Goal: Task Accomplishment & Management: Manage account settings

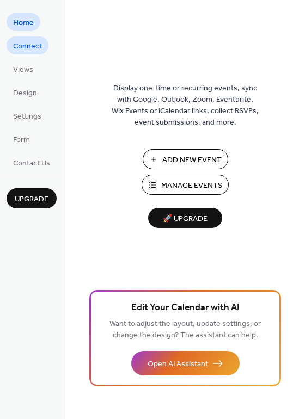
click at [29, 51] on span "Connect" at bounding box center [27, 46] width 29 height 11
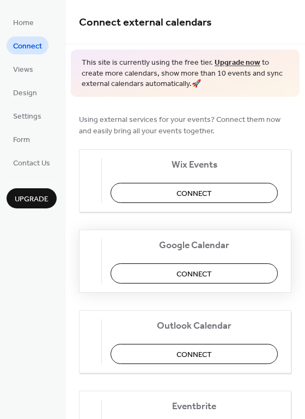
click at [204, 278] on span "Connect" at bounding box center [193, 273] width 35 height 11
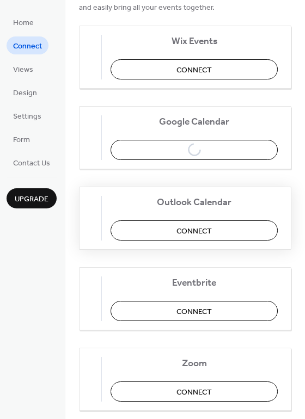
scroll to position [120, 0]
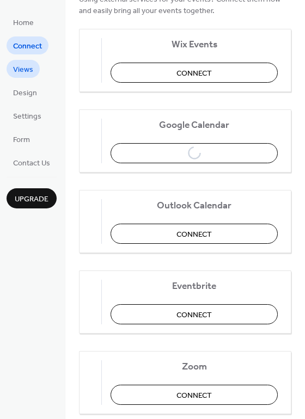
click at [21, 64] on span "Views" at bounding box center [23, 69] width 20 height 11
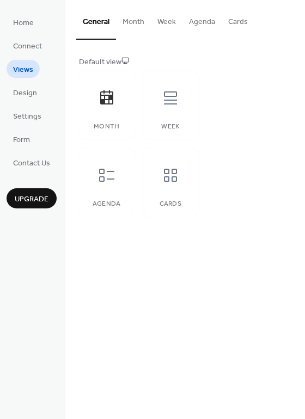
click at [137, 20] on button "Month" at bounding box center [133, 19] width 35 height 39
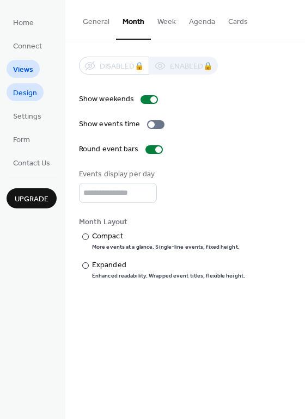
click at [16, 95] on span "Design" at bounding box center [25, 93] width 24 height 11
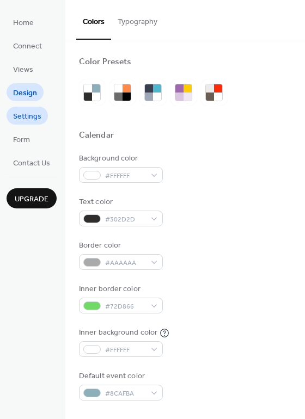
click at [21, 118] on span "Settings" at bounding box center [27, 116] width 28 height 11
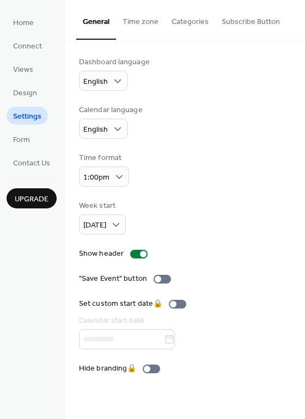
click at [135, 20] on button "Time zone" at bounding box center [140, 19] width 49 height 39
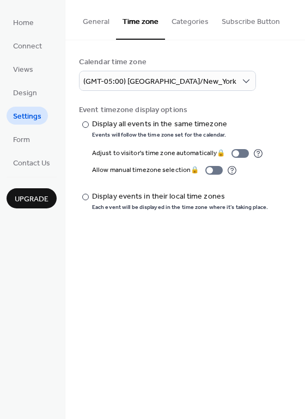
click at [135, 20] on button "Time zone" at bounding box center [140, 20] width 49 height 40
click at [185, 16] on button "Categories" at bounding box center [190, 19] width 50 height 39
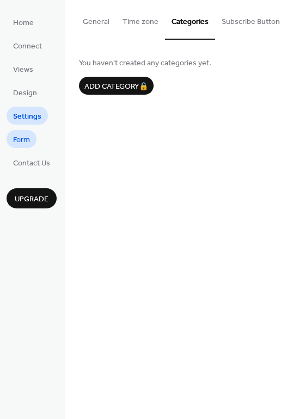
click at [21, 146] on span "Form" at bounding box center [21, 139] width 17 height 11
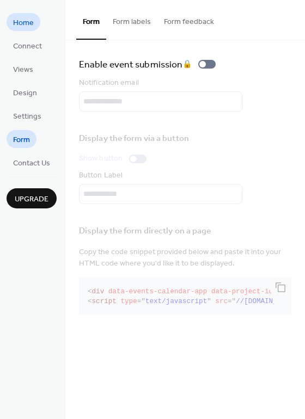
click at [22, 20] on span "Home" at bounding box center [23, 22] width 21 height 11
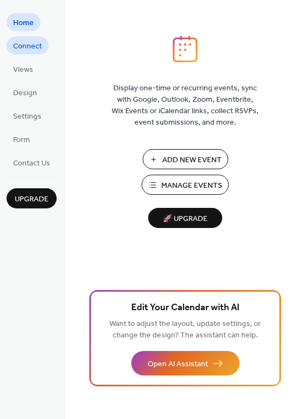
click at [29, 44] on span "Connect" at bounding box center [27, 46] width 29 height 11
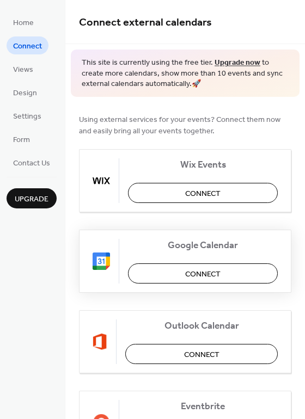
click at [181, 276] on button "Connect" at bounding box center [203, 273] width 150 height 20
click at [24, 195] on span "Upgrade" at bounding box center [32, 199] width 34 height 11
